Goal: Navigation & Orientation: Find specific page/section

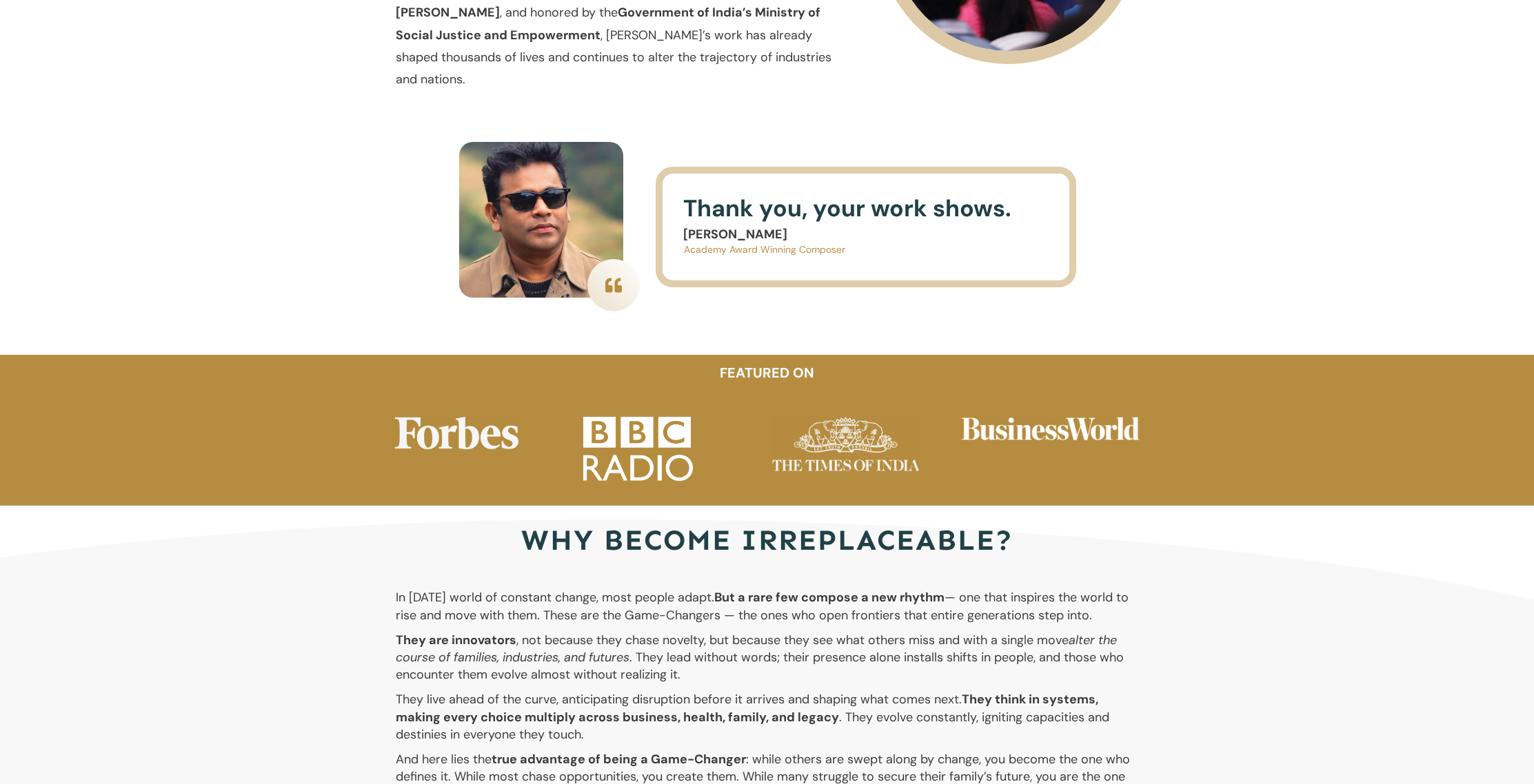
scroll to position [2376, 0]
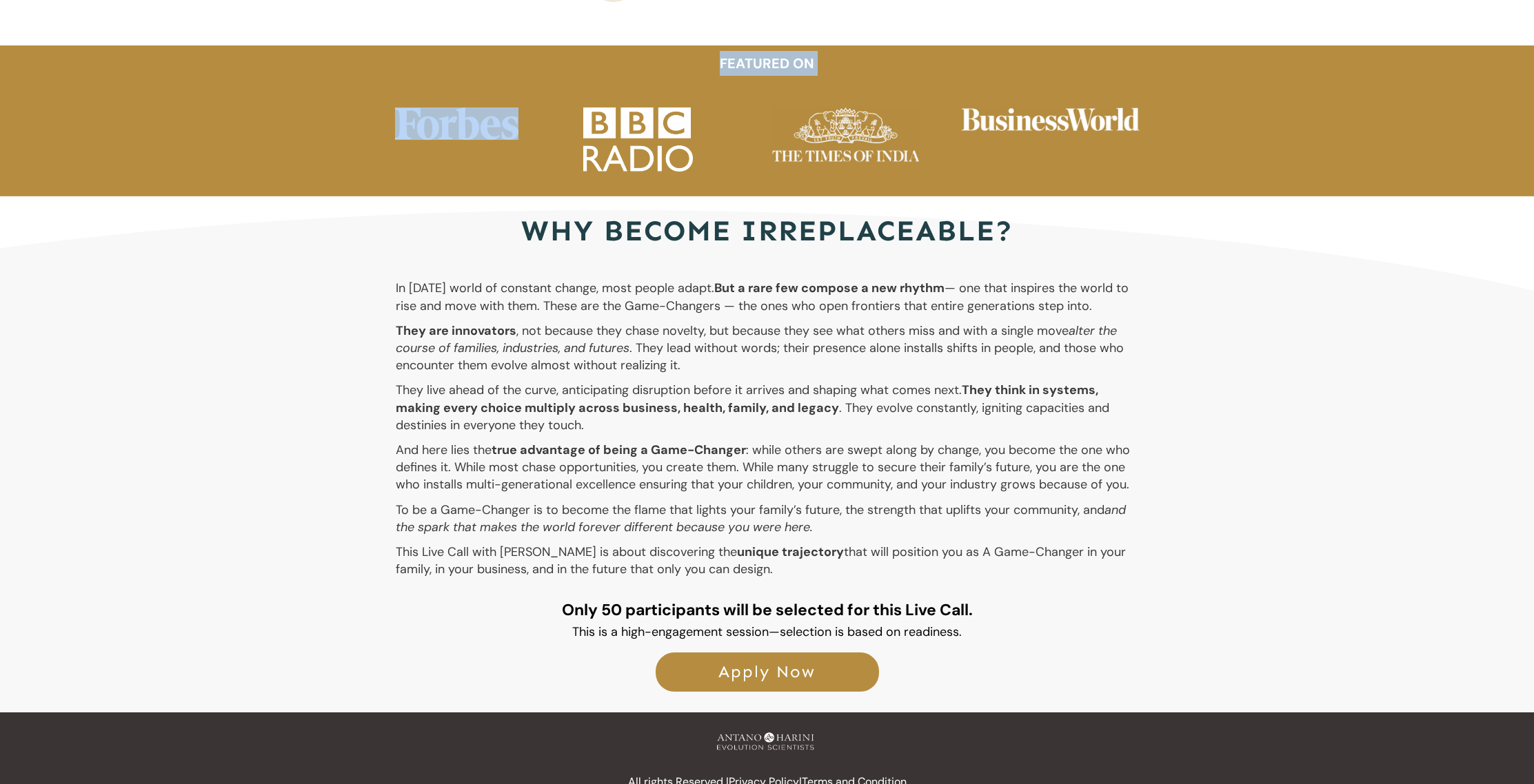
drag, startPoint x: 241, startPoint y: 53, endPoint x: 439, endPoint y: 83, distance: 200.3
click at [439, 83] on div "FEATURED ON" at bounding box center [767, 120] width 1534 height 151
drag, startPoint x: 290, startPoint y: 91, endPoint x: 294, endPoint y: 98, distance: 8.1
drag, startPoint x: 254, startPoint y: 38, endPoint x: 235, endPoint y: 25, distance: 23.0
